Goal: Obtain resource: Obtain resource

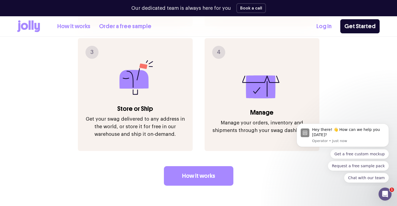
scroll to position [729, 0]
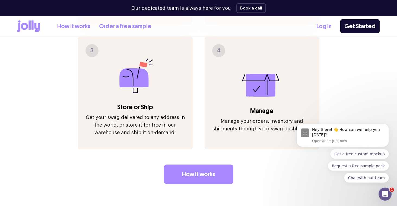
click at [378, 107] on div "Tick merch off your to-do list Jolly is the easiest way to create and distribut…" at bounding box center [198, 6] width 362 height 418
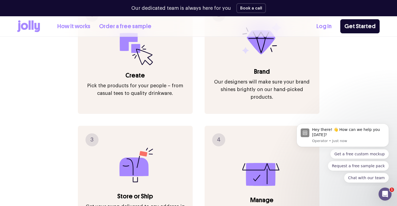
scroll to position [555, 0]
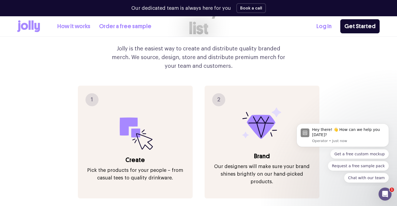
click at [71, 24] on link "How it works" at bounding box center [73, 26] width 33 height 9
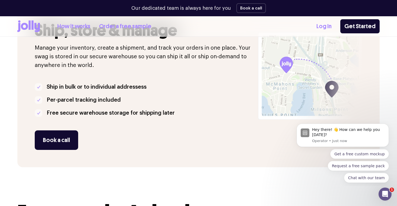
scroll to position [500, 0]
drag, startPoint x: 311, startPoint y: 74, endPoint x: 290, endPoint y: 74, distance: 20.9
click at [290, 74] on div at bounding box center [334, 75] width 91 height 183
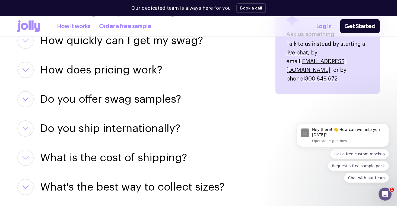
scroll to position [744, 0]
click at [30, 71] on button "button" at bounding box center [25, 70] width 16 height 16
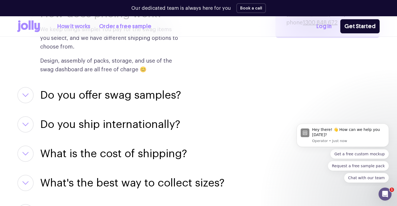
scroll to position [800, 0]
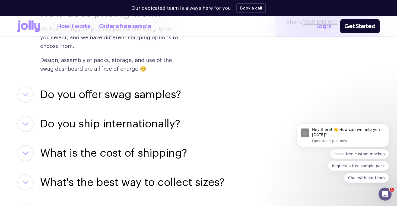
click at [29, 96] on button "button" at bounding box center [25, 95] width 16 height 16
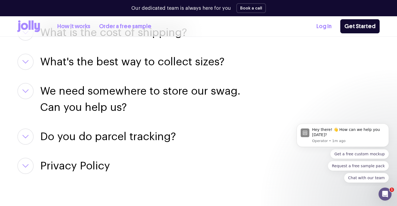
scroll to position [991, 0]
click at [69, 83] on h3 "We need somewhere to store our swag. Can you help us?" at bounding box center [151, 99] width 222 height 33
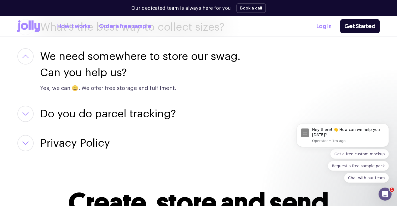
scroll to position [1026, 0]
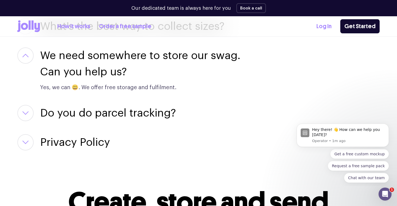
click at [38, 105] on div "Do you do parcel tracking? Yes, each shipment can be tracked via your swag dash…" at bounding box center [139, 113] width 245 height 16
click at [24, 112] on icon "button" at bounding box center [25, 113] width 5 height 3
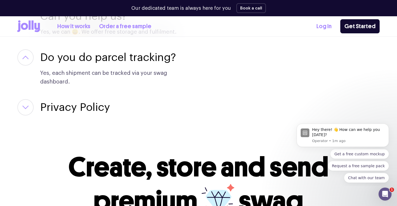
scroll to position [1082, 0]
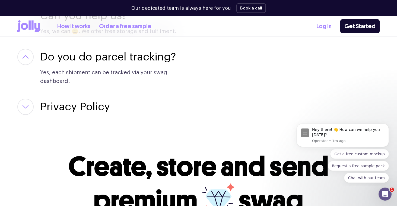
click at [26, 105] on icon "button" at bounding box center [25, 107] width 7 height 4
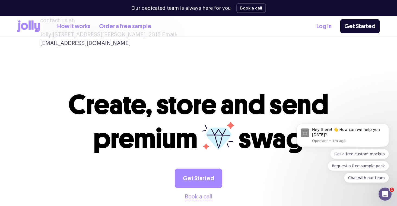
scroll to position [1793, 0]
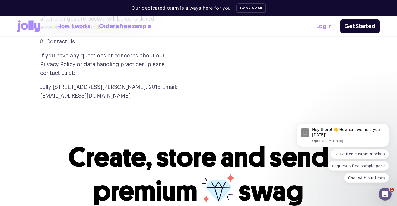
click at [32, 26] on icon at bounding box center [32, 24] width 2 height 9
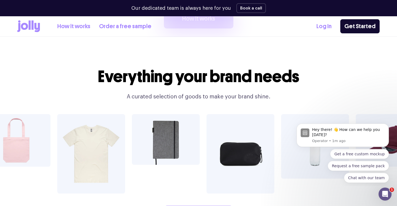
scroll to position [919, 0]
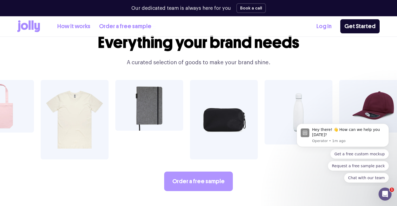
click at [192, 172] on link "Order a free sample" at bounding box center [198, 182] width 69 height 20
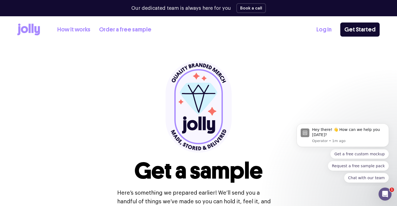
click at [26, 24] on icon at bounding box center [28, 30] width 23 height 12
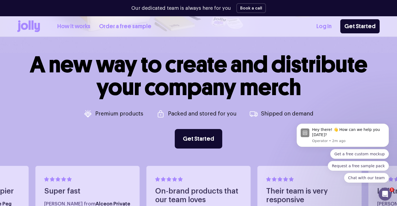
scroll to position [202, 0]
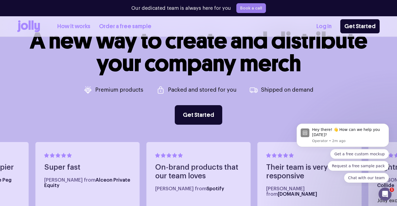
click at [247, 8] on button "Book a call" at bounding box center [251, 8] width 30 height 10
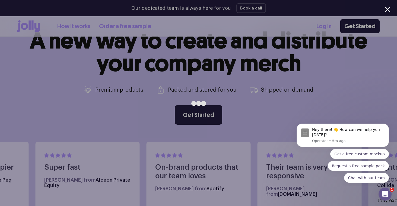
click at [322, 175] on div "Get a free custom mockup Request a free sample pack Chat with our team" at bounding box center [343, 166] width 92 height 34
click at [321, 175] on div "Get a free custom mockup Request a free sample pack Chat with our team" at bounding box center [343, 166] width 92 height 34
